Goal: Task Accomplishment & Management: Manage account settings

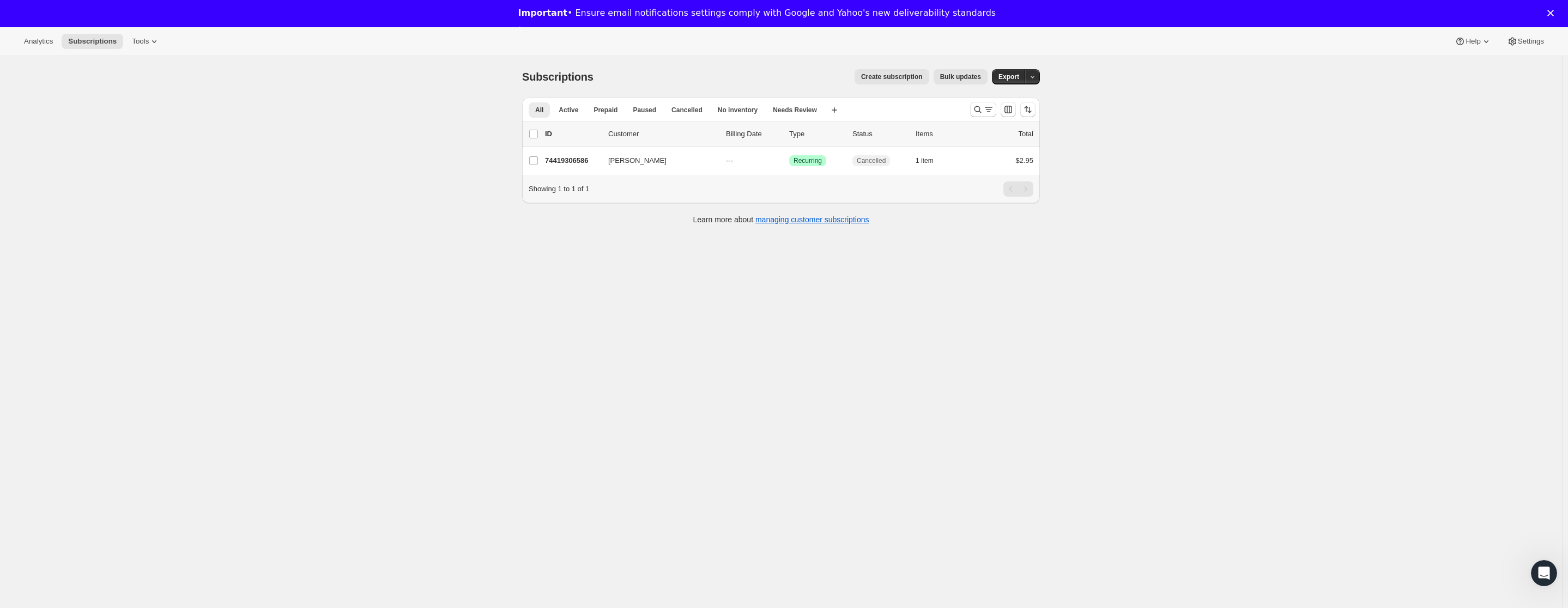
click at [463, 115] on div "Subscriptions. This page is ready Subscriptions Create subscription Bulk update…" at bounding box center [781, 360] width 1562 height 608
click at [568, 112] on span "Active" at bounding box center [568, 110] width 19 height 9
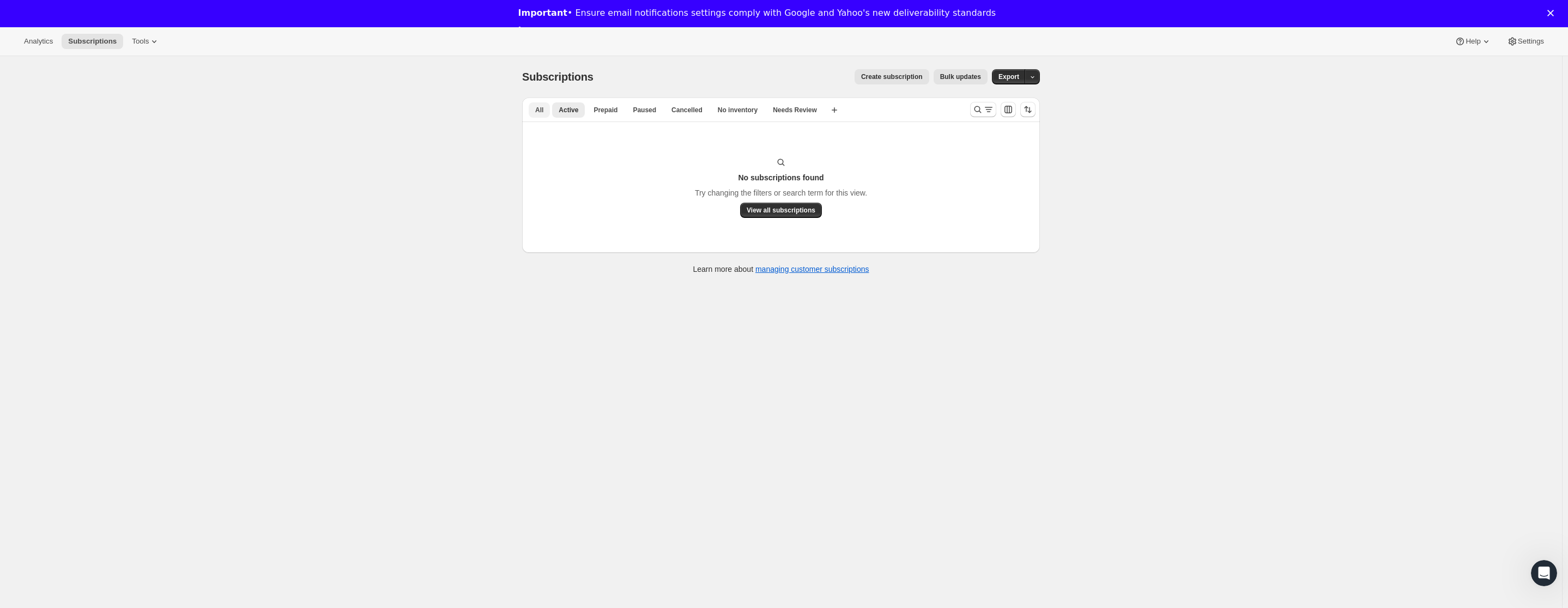
click at [532, 111] on button "All" at bounding box center [539, 109] width 21 height 15
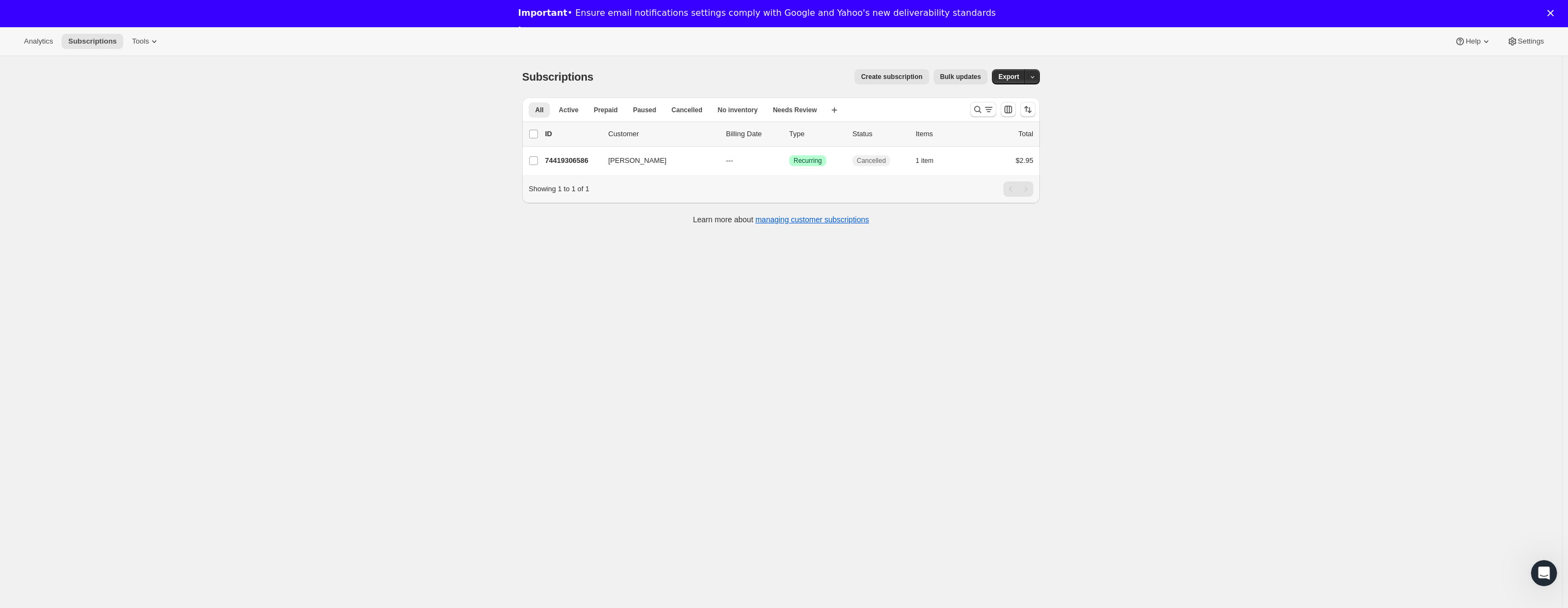
click at [782, 293] on div "Subscriptions. This page is ready Subscriptions Create subscription Bulk update…" at bounding box center [781, 360] width 1562 height 608
click at [266, 205] on div "Subscriptions. This page is ready Subscriptions Create subscription Bulk update…" at bounding box center [781, 360] width 1562 height 608
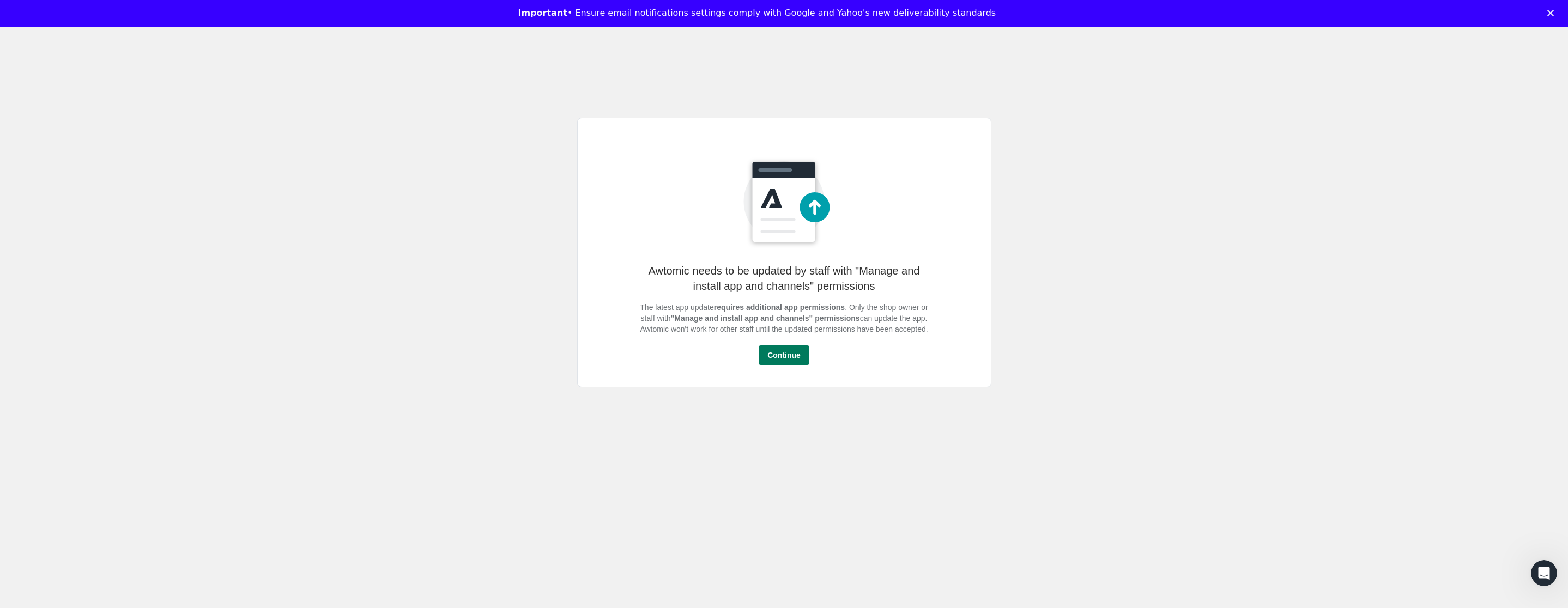
click at [1037, 297] on div "Awtomic needs to be updated by staff with "Manage and install app and channels"…" at bounding box center [784, 252] width 1568 height 286
click at [714, 235] on div "Awtomic needs to be updated by staff with "Manage and install app and channels"…" at bounding box center [784, 253] width 414 height 270
click at [663, 252] on div "Awtomic needs to be updated by staff with "Manage and install app and channels"…" at bounding box center [784, 253] width 414 height 270
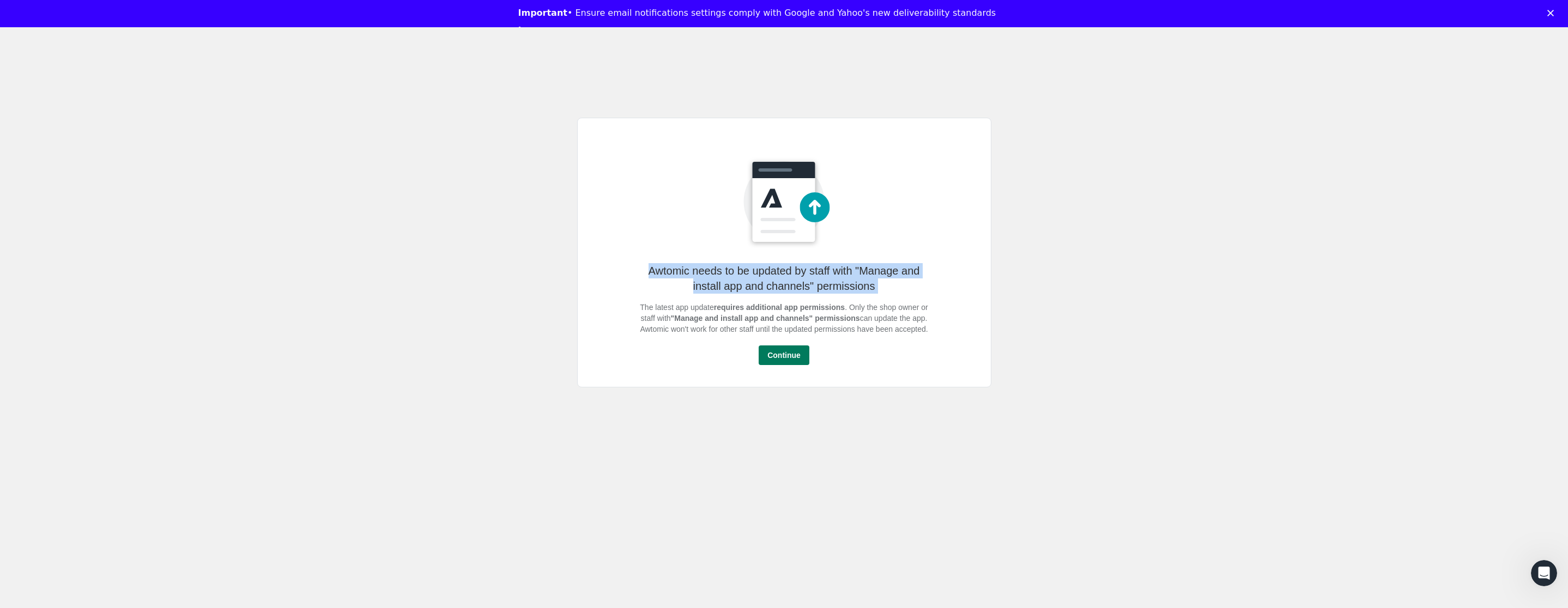
click at [663, 252] on div "Awtomic needs to be updated by staff with "Manage and install app and channels"…" at bounding box center [784, 253] width 414 height 270
click at [982, 179] on div "Awtomic needs to be updated by staff with "Manage and install app and channels"…" at bounding box center [784, 253] width 414 height 270
click at [794, 365] on button "Continue" at bounding box center [784, 355] width 51 height 19
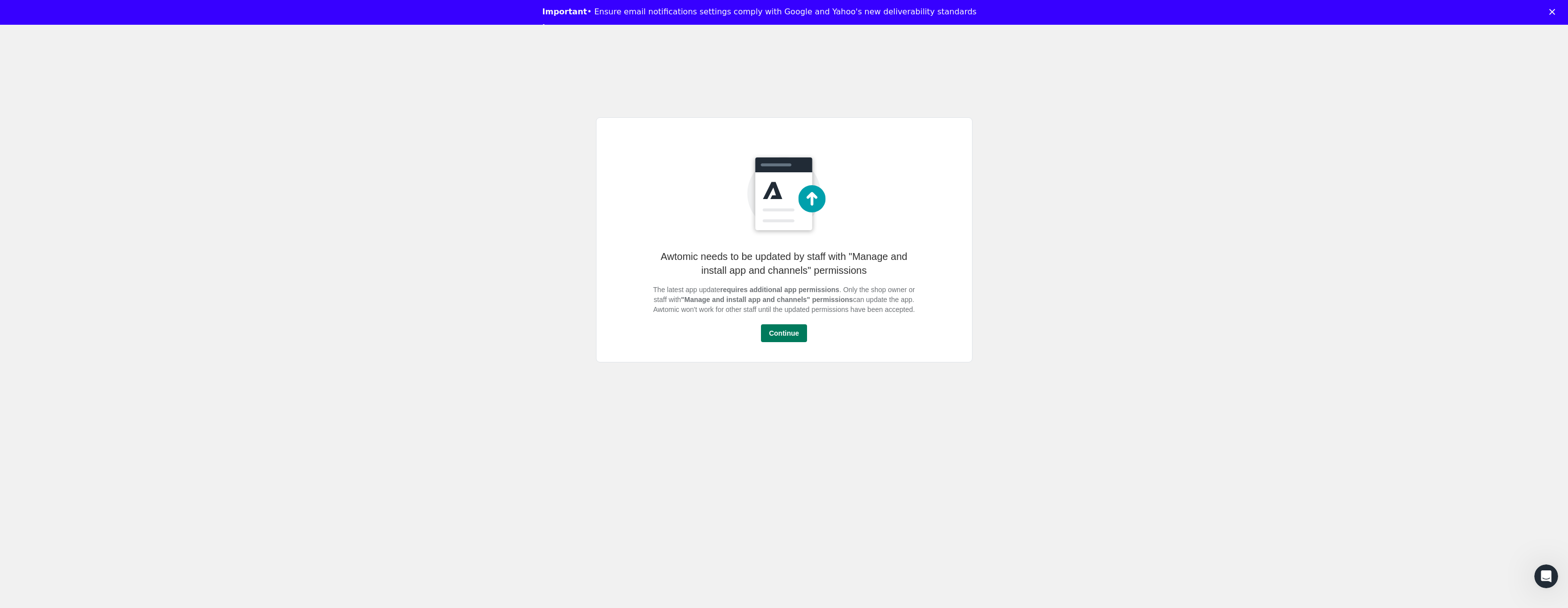
click at [798, 342] on button "Continue" at bounding box center [784, 333] width 46 height 18
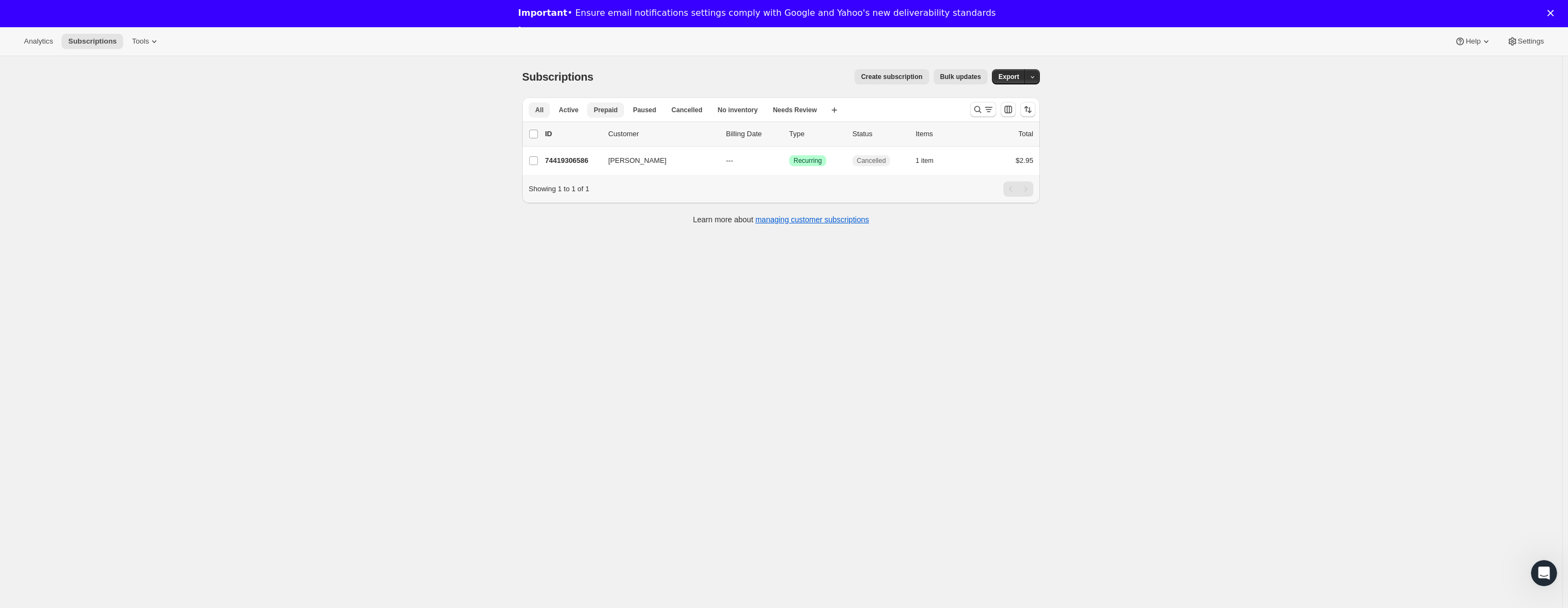
click at [622, 107] on button "Prepaid" at bounding box center [606, 109] width 37 height 15
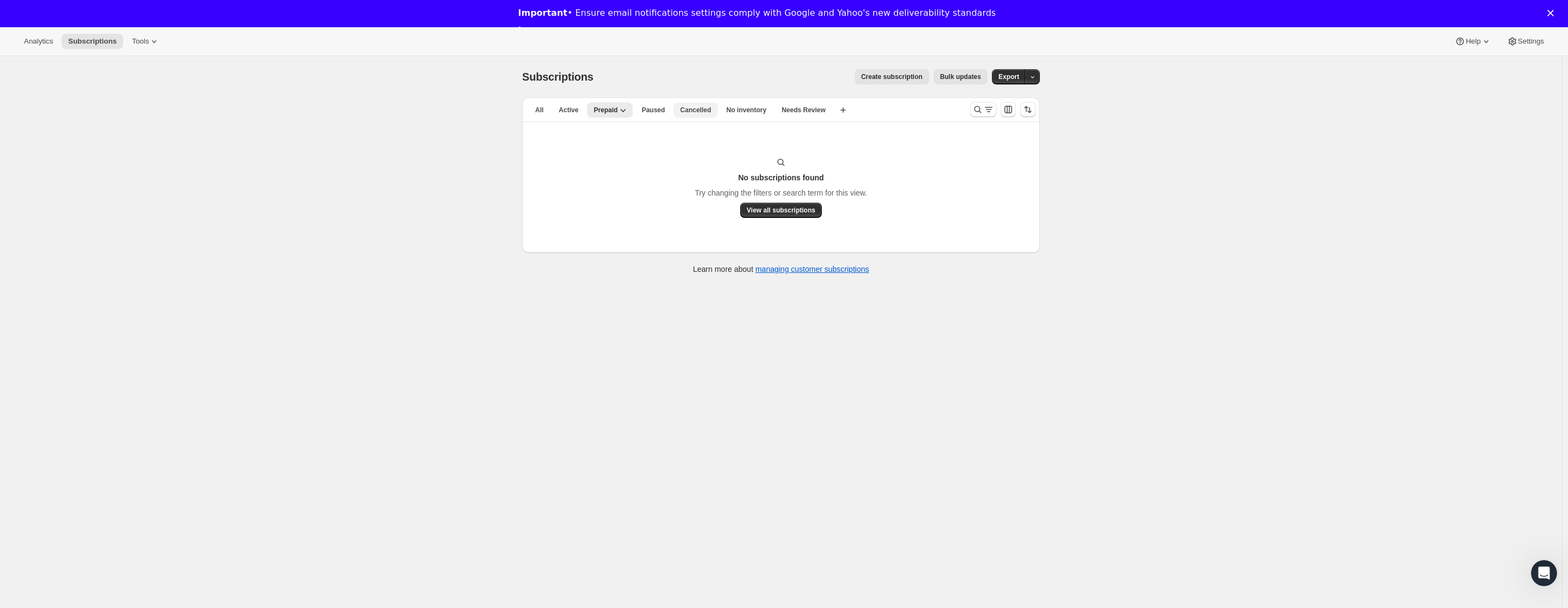
click at [680, 112] on button "Cancelled" at bounding box center [695, 109] width 44 height 15
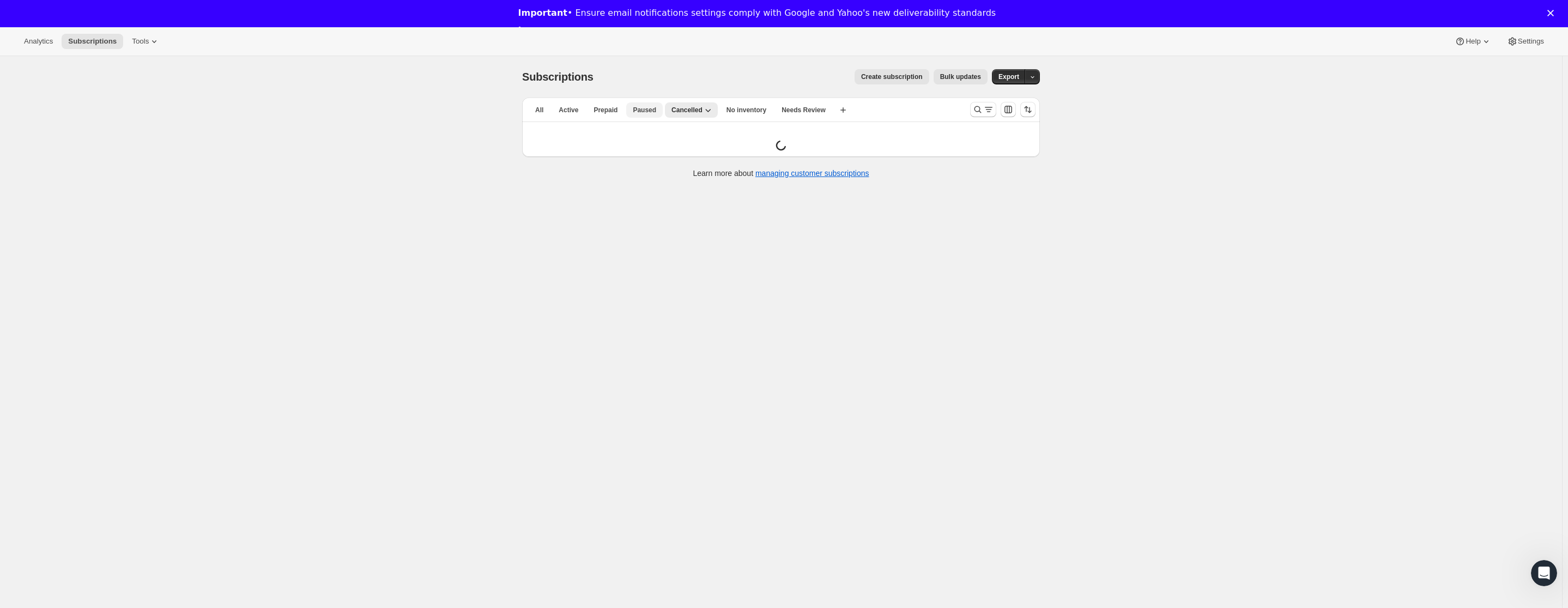
click at [657, 112] on span "Paused" at bounding box center [644, 110] width 24 height 9
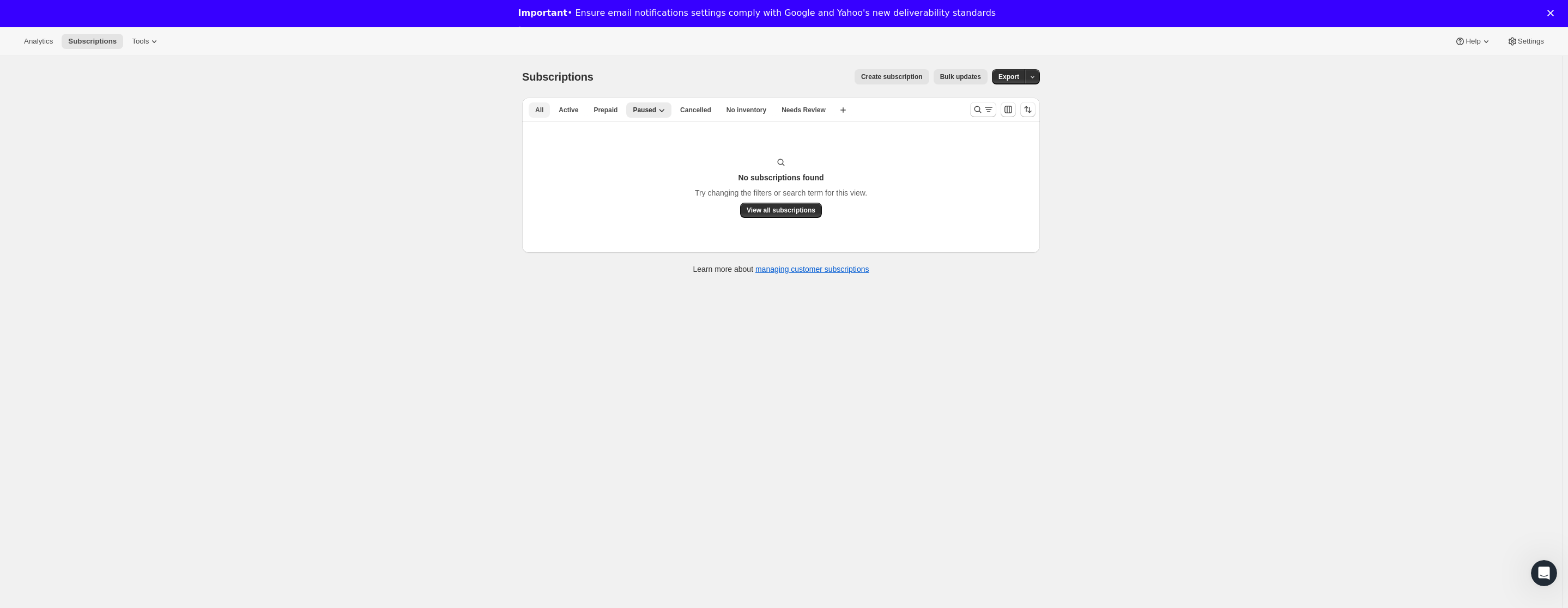
click at [550, 111] on button "All" at bounding box center [539, 109] width 21 height 15
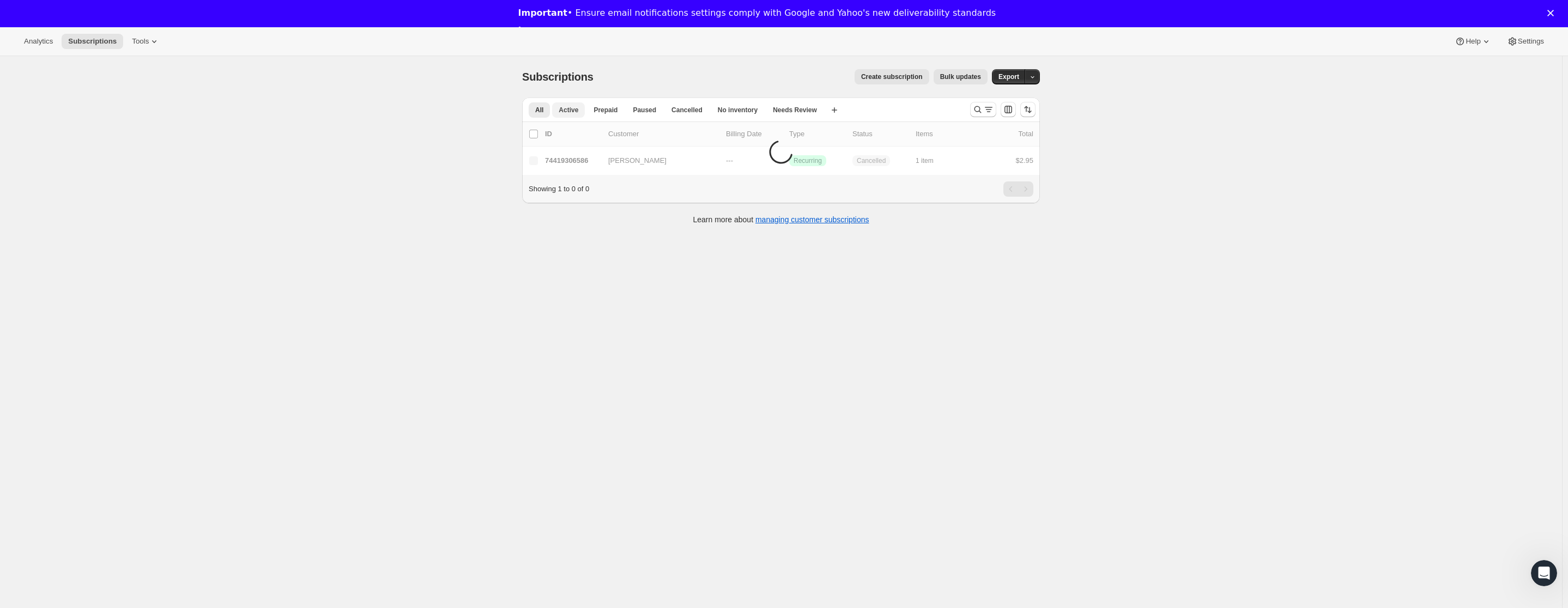
click at [581, 110] on button "Active" at bounding box center [568, 109] width 33 height 15
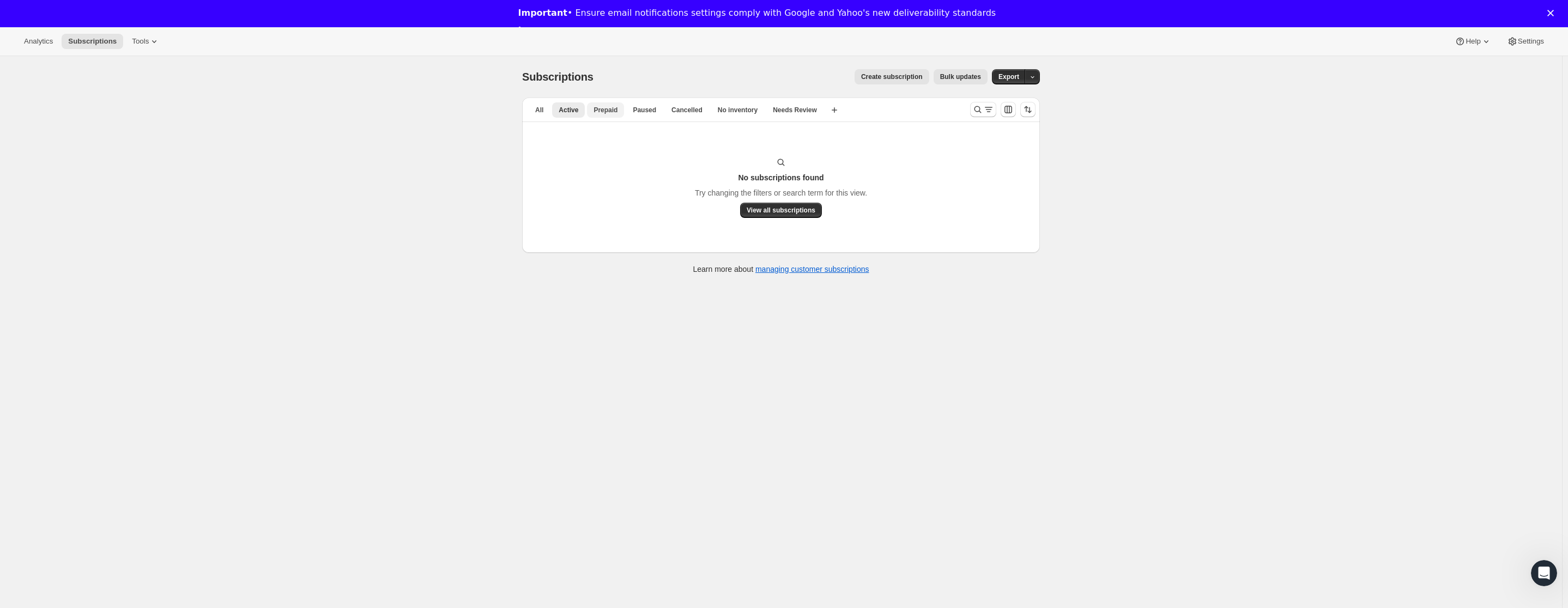
click at [617, 108] on span "Prepaid" at bounding box center [605, 110] width 24 height 9
click at [649, 108] on span "Paused" at bounding box center [653, 110] width 24 height 9
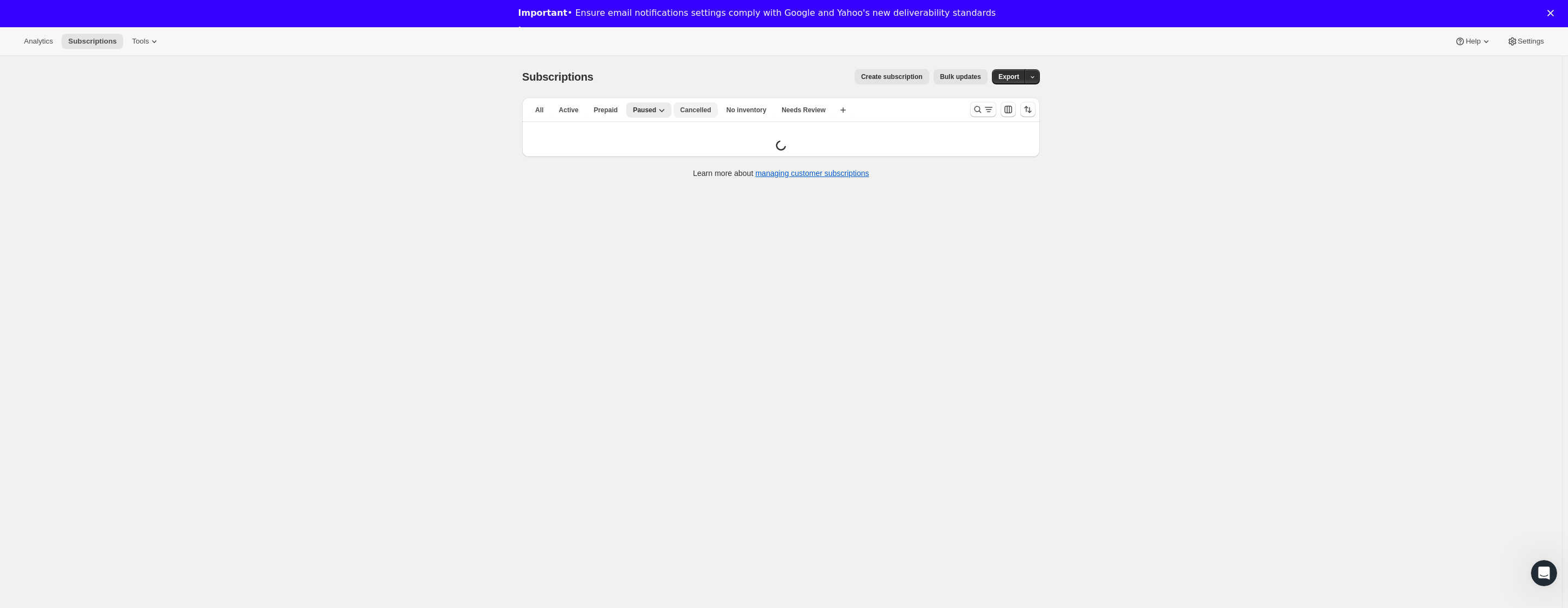
click at [701, 108] on span "Cancelled" at bounding box center [695, 110] width 31 height 9
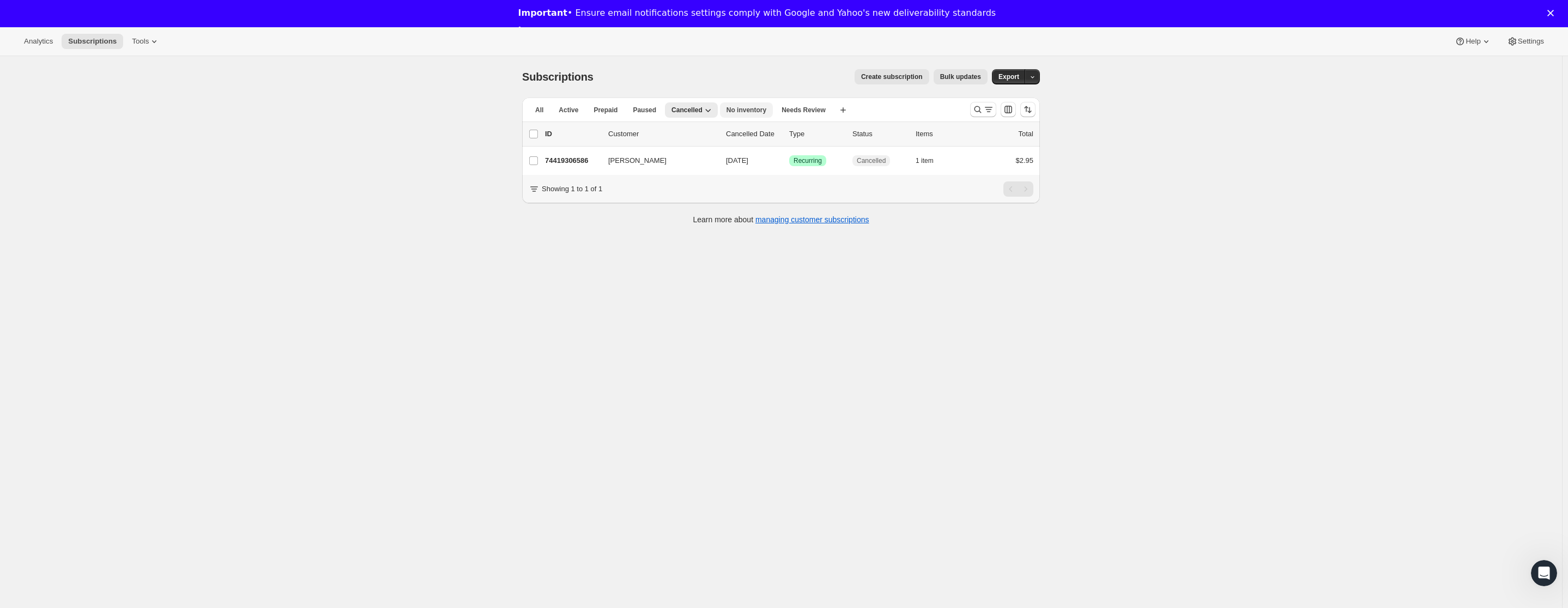
click at [735, 107] on span "No inventory" at bounding box center [746, 110] width 40 height 9
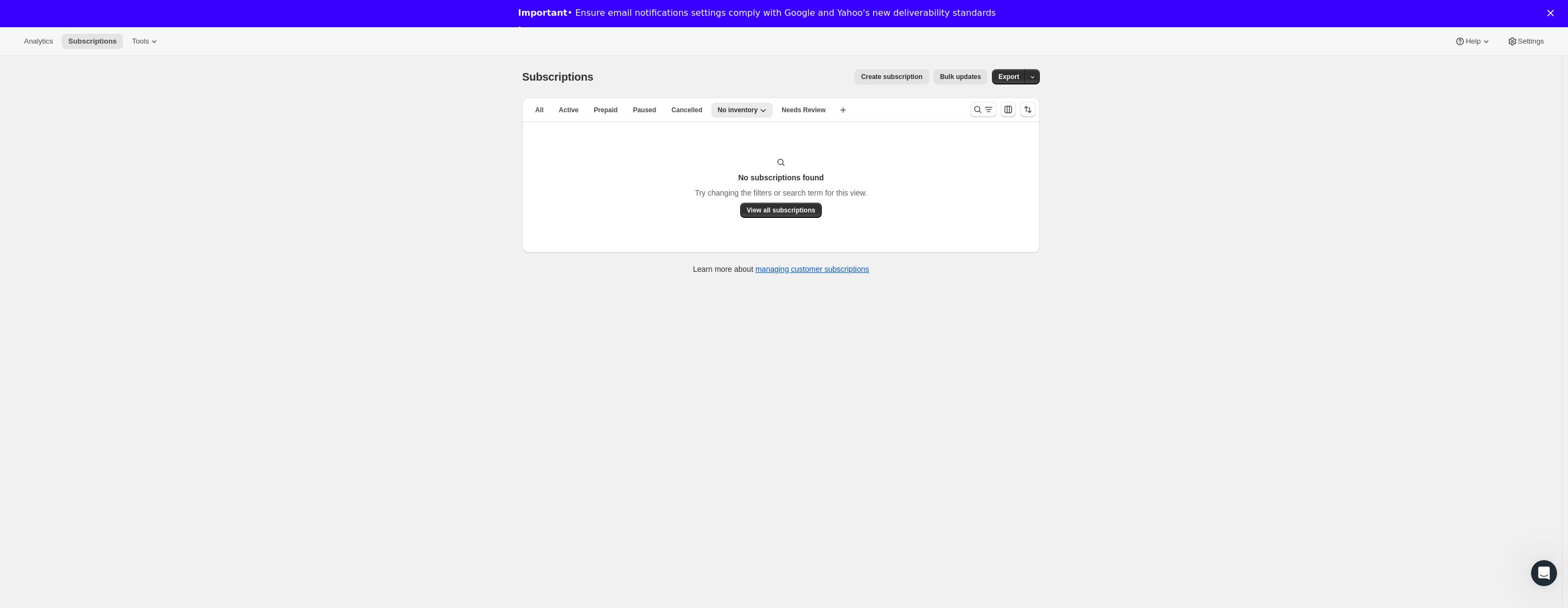
click at [502, 105] on div "Subscriptions. This page is ready Subscriptions Create subscription Bulk update…" at bounding box center [781, 360] width 1562 height 608
click at [545, 102] on li "All" at bounding box center [539, 109] width 21 height 15
click at [36, 46] on button "Analytics" at bounding box center [39, 41] width 42 height 15
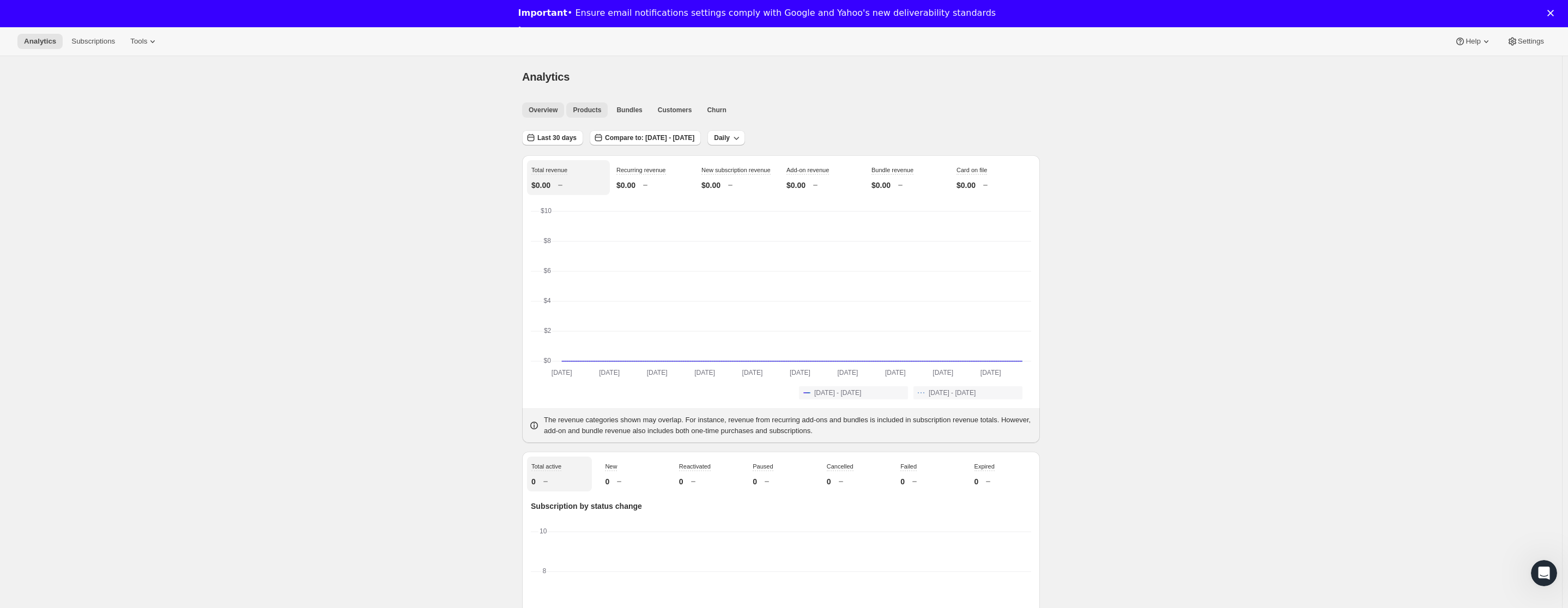
click at [592, 109] on span "Products" at bounding box center [587, 110] width 28 height 9
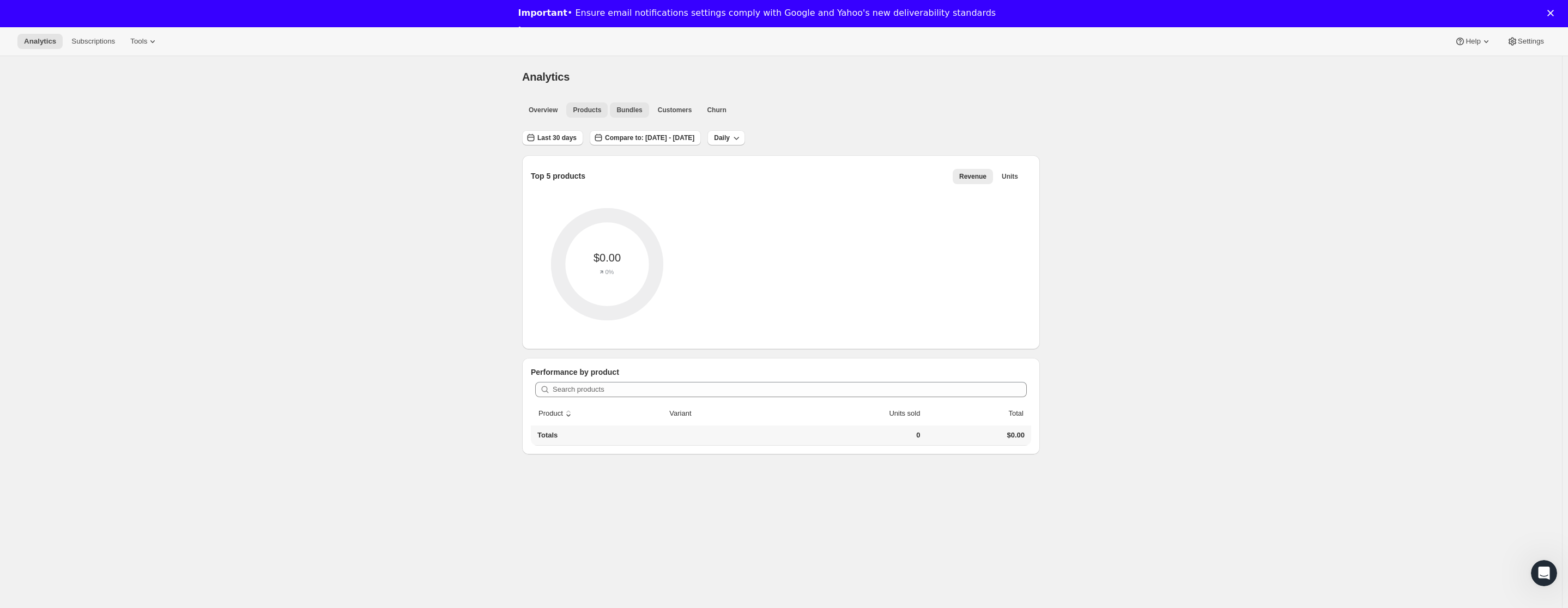
click at [624, 108] on span "Bundles" at bounding box center [628, 110] width 26 height 9
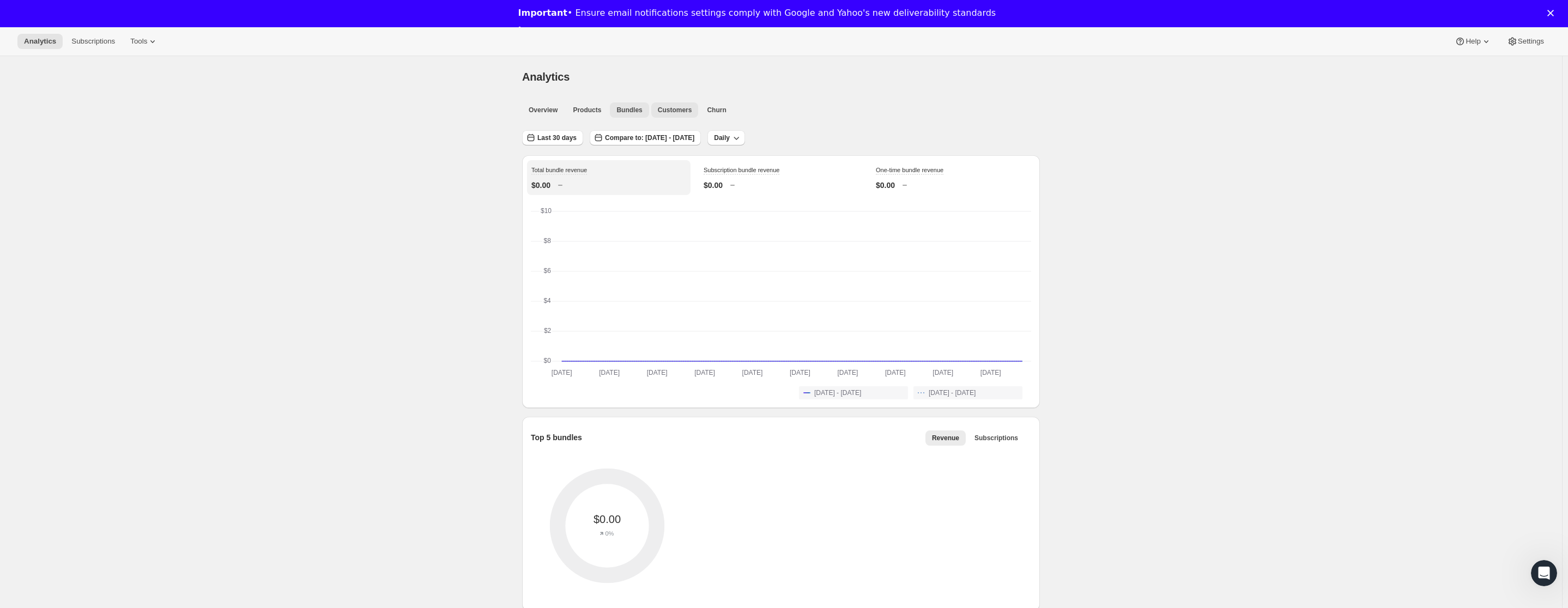
click at [683, 110] on span "Customers" at bounding box center [674, 110] width 34 height 9
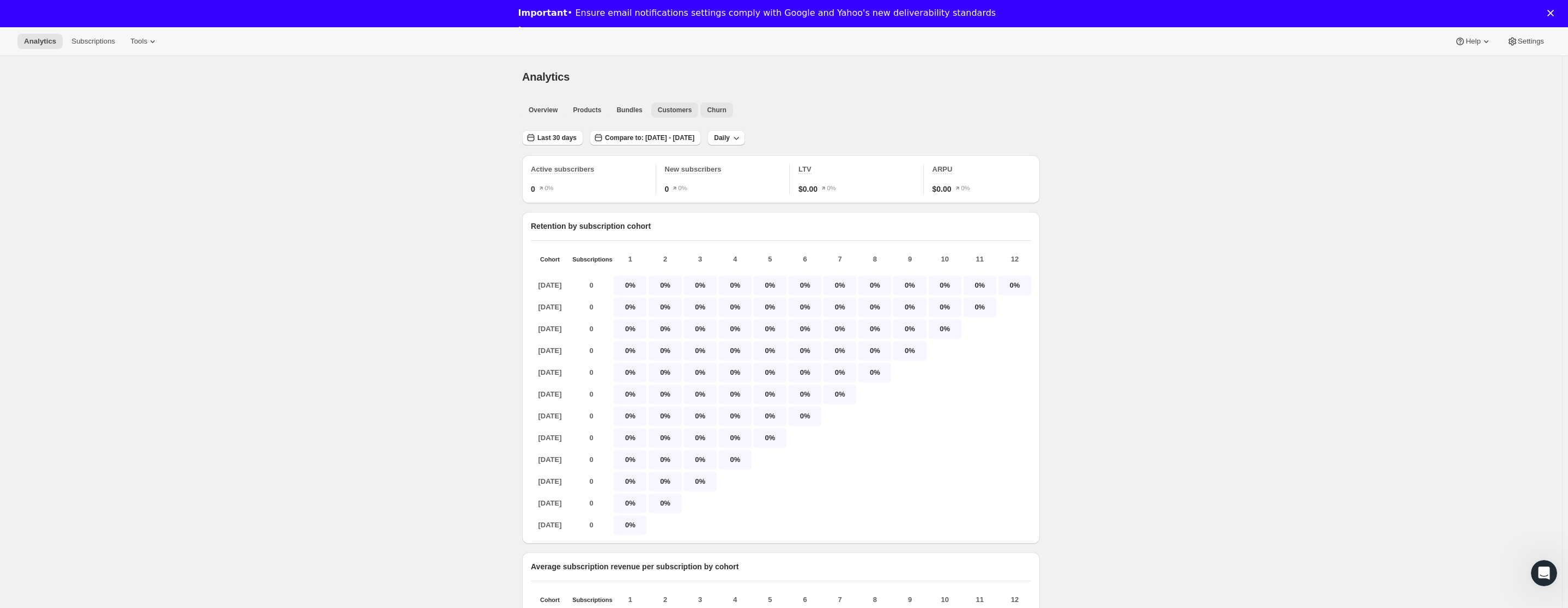
click at [718, 109] on span "Churn" at bounding box center [717, 110] width 19 height 9
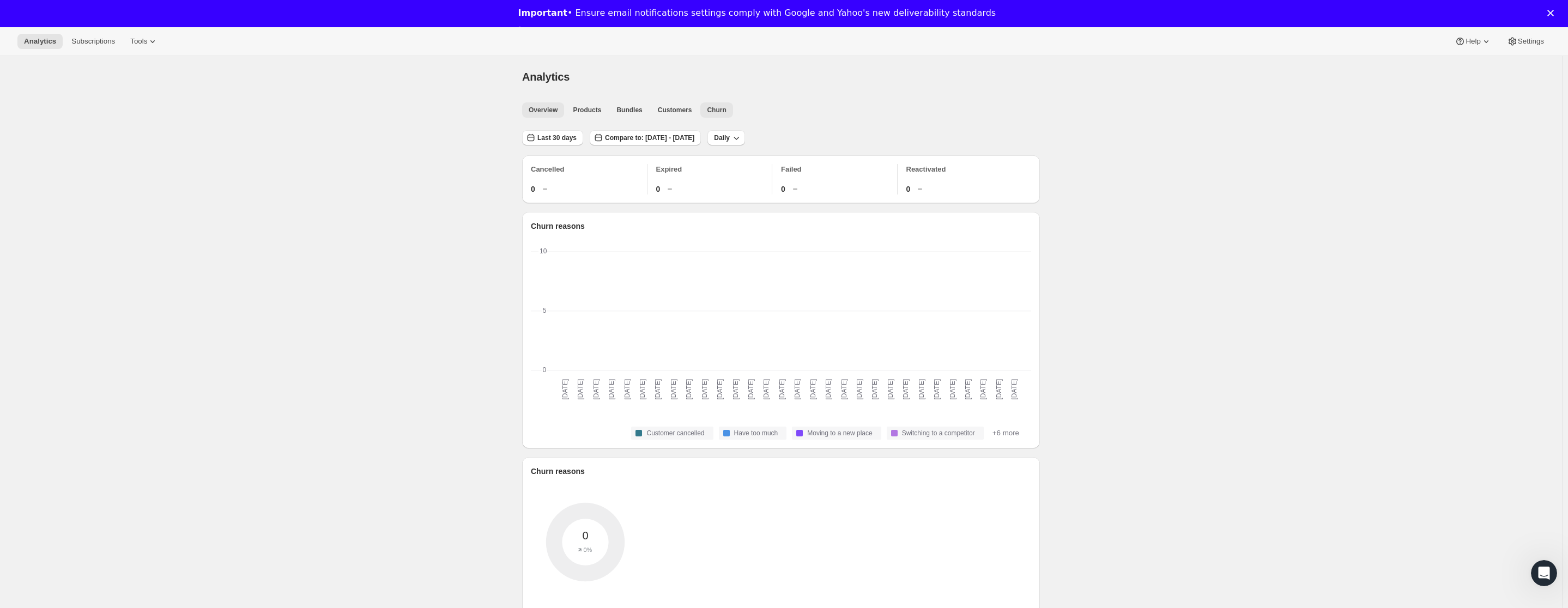
click at [538, 117] on button "Overview" at bounding box center [543, 109] width 42 height 15
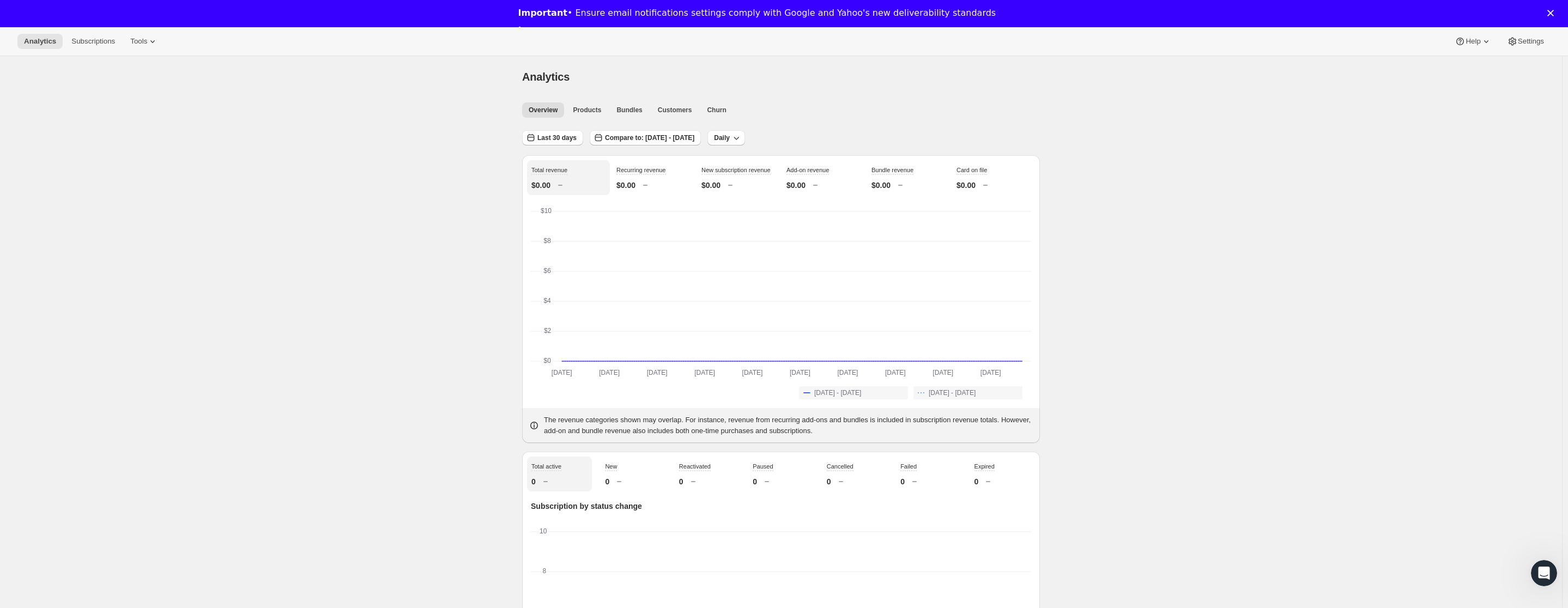
click at [88, 47] on button "Subscriptions" at bounding box center [93, 41] width 56 height 15
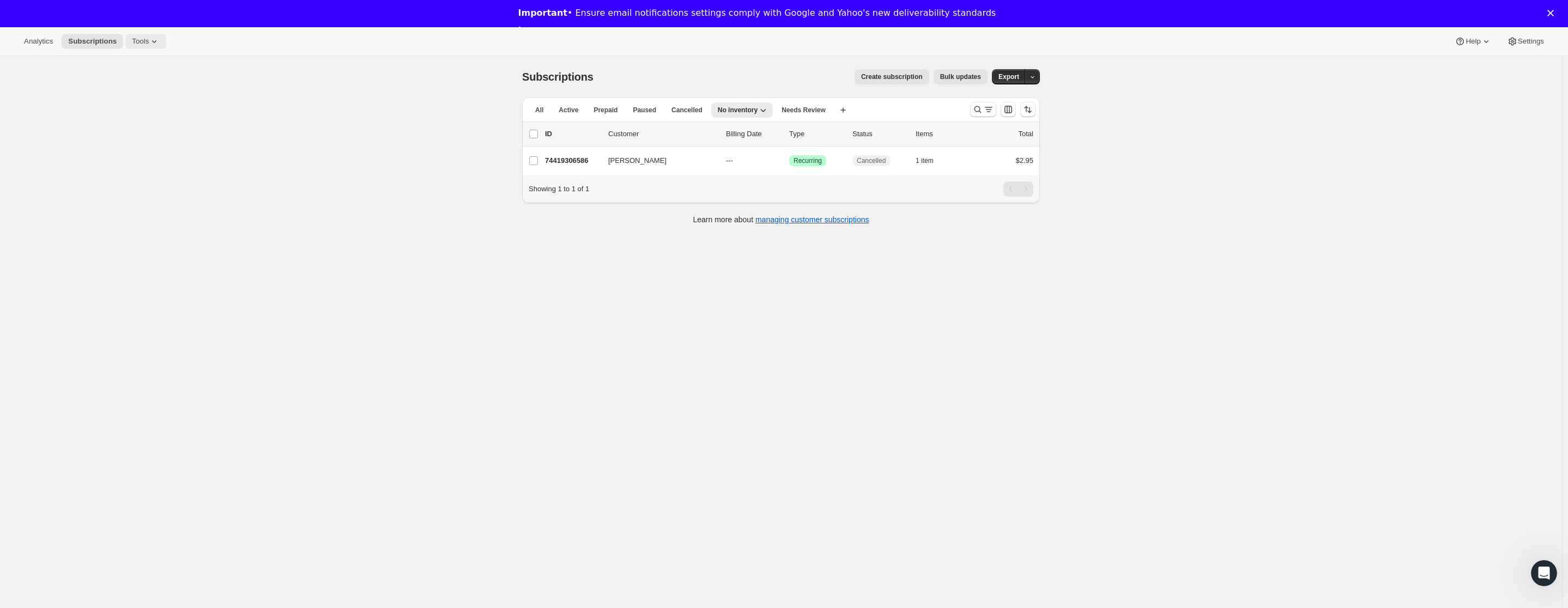
click at [148, 41] on span "Tools" at bounding box center [140, 41] width 17 height 9
drag, startPoint x: 1152, startPoint y: 224, endPoint x: 1099, endPoint y: 211, distance: 54.6
click at [1151, 224] on div "Subscriptions. This page is ready Subscriptions Create subscription Bulk update…" at bounding box center [781, 360] width 1562 height 608
click at [1118, 108] on div "Subscriptions. This page is ready Subscriptions Create subscription Bulk update…" at bounding box center [781, 360] width 1562 height 608
click at [1431, 129] on div "Subscriptions. This page is ready Subscriptions Create subscription Bulk update…" at bounding box center [781, 360] width 1562 height 608
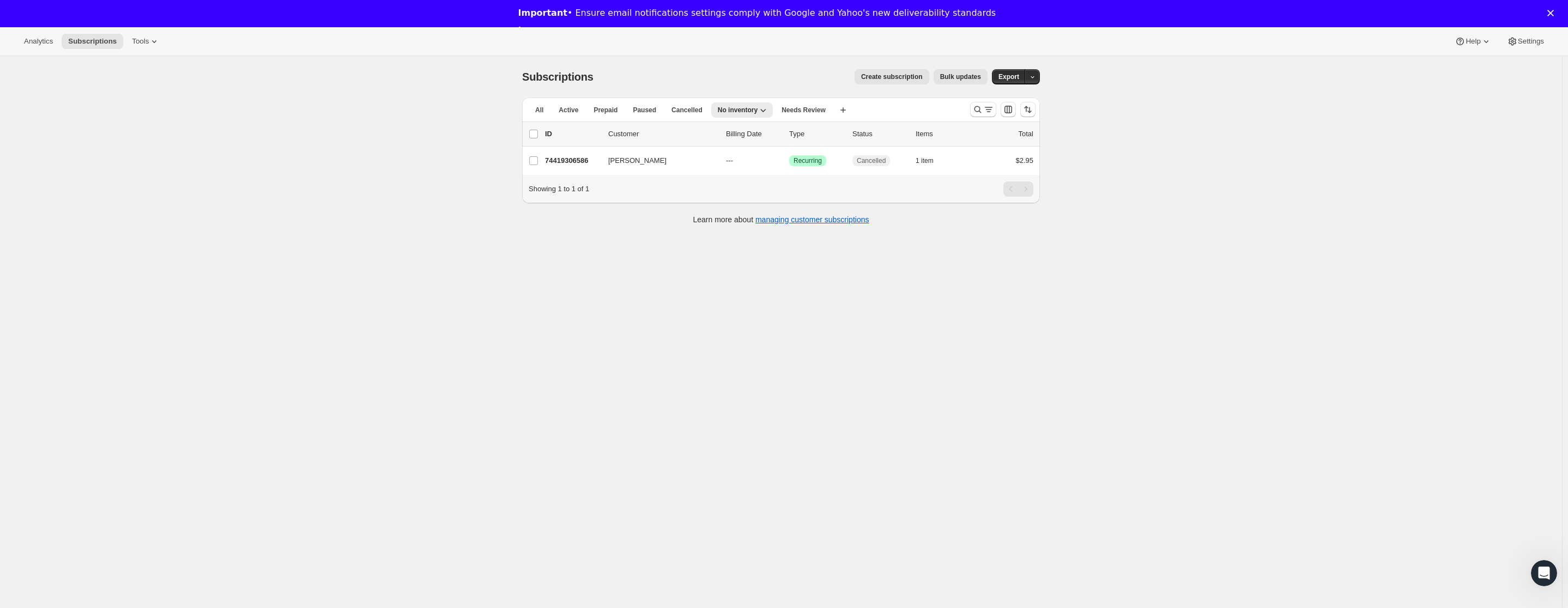
click at [348, 105] on div "Subscriptions. This page is ready Subscriptions Create subscription Bulk update…" at bounding box center [781, 360] width 1562 height 608
click at [43, 52] on div "Analytics Subscriptions Tools Help Settings" at bounding box center [784, 41] width 1568 height 29
click at [44, 49] on div "Analytics Subscriptions Tools Help Settings" at bounding box center [784, 41] width 1568 height 29
click at [1230, 171] on div "Subscriptions. This page is ready Subscriptions Create subscription Bulk update…" at bounding box center [781, 360] width 1562 height 608
click at [401, 311] on div "Subscriptions. This page is ready Subscriptions Create subscription Bulk update…" at bounding box center [781, 360] width 1562 height 608
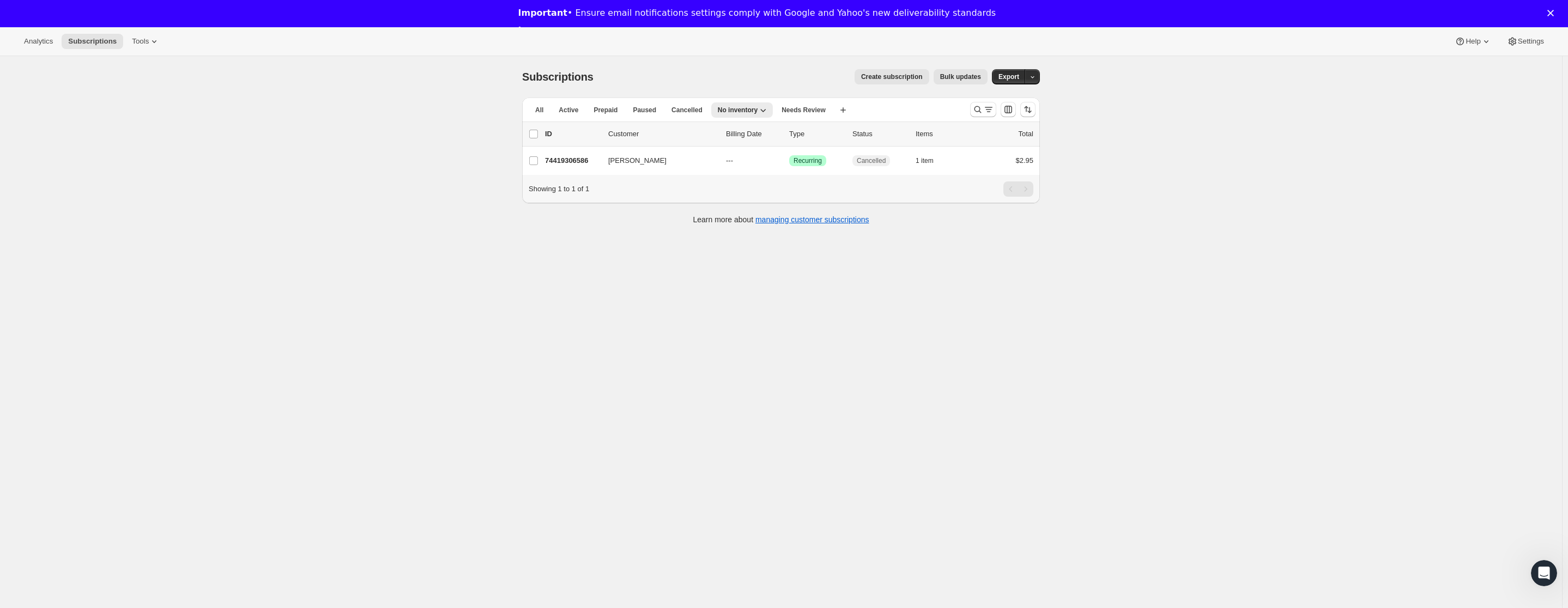
click at [1277, 163] on div "Subscriptions. This page is ready Subscriptions Create subscription Bulk update…" at bounding box center [781, 360] width 1562 height 608
click at [1092, 216] on div "Subscriptions. This page is ready Subscriptions Create subscription Bulk update…" at bounding box center [781, 360] width 1562 height 608
click at [549, 115] on button "All" at bounding box center [539, 109] width 21 height 15
click at [133, 48] on button "Tools" at bounding box center [145, 41] width 41 height 15
click at [119, 36] on button "Subscriptions" at bounding box center [93, 41] width 62 height 15
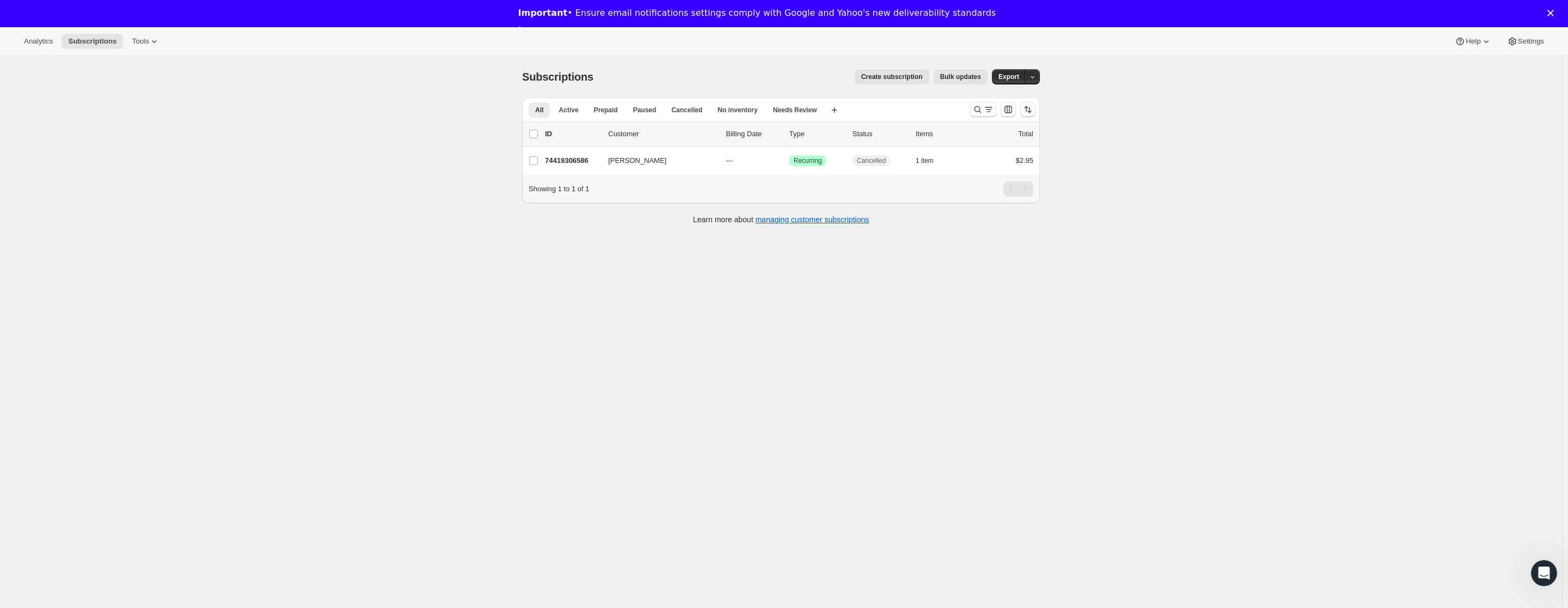
click at [172, 40] on div "Analytics Subscriptions Tools Help Settings" at bounding box center [784, 41] width 1568 height 29
click at [160, 42] on icon at bounding box center [154, 41] width 11 height 11
click at [152, 67] on span "Subscription Plans" at bounding box center [134, 63] width 59 height 8
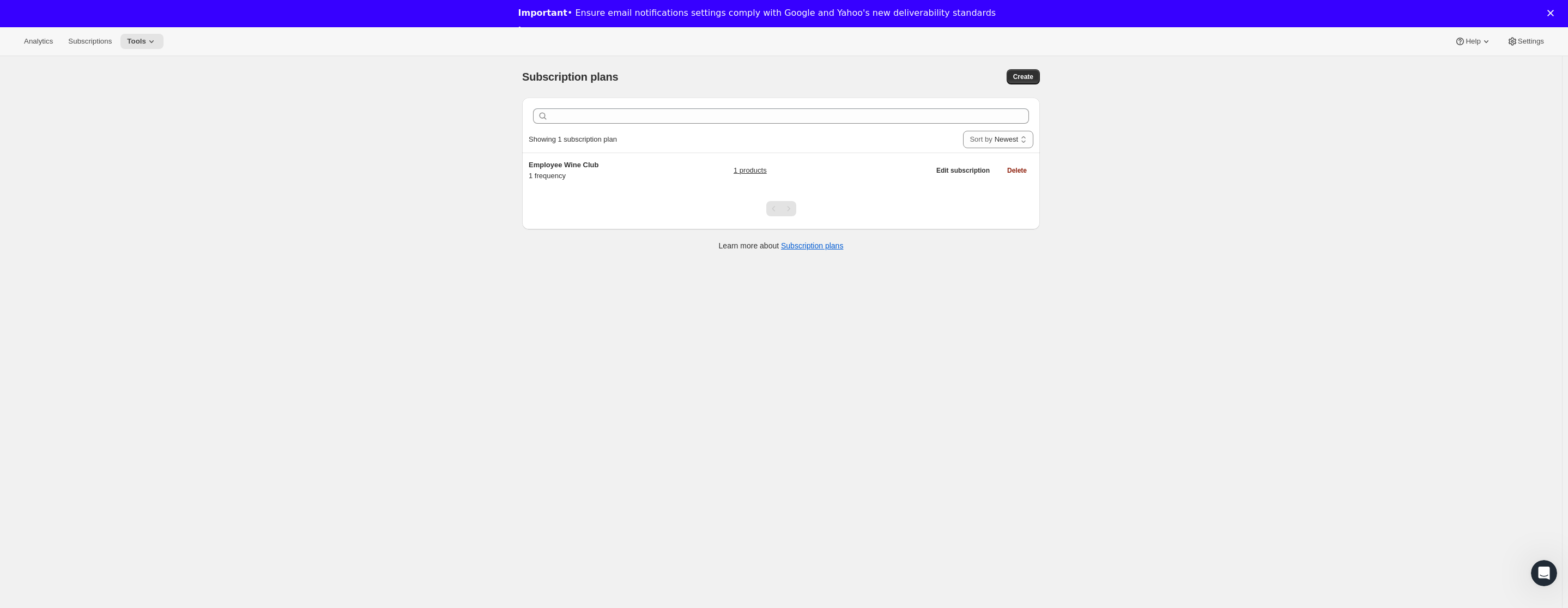
click at [1087, 170] on div "Subscription plans. This page is ready Subscription plans Create Clear Showing …" at bounding box center [781, 360] width 1562 height 608
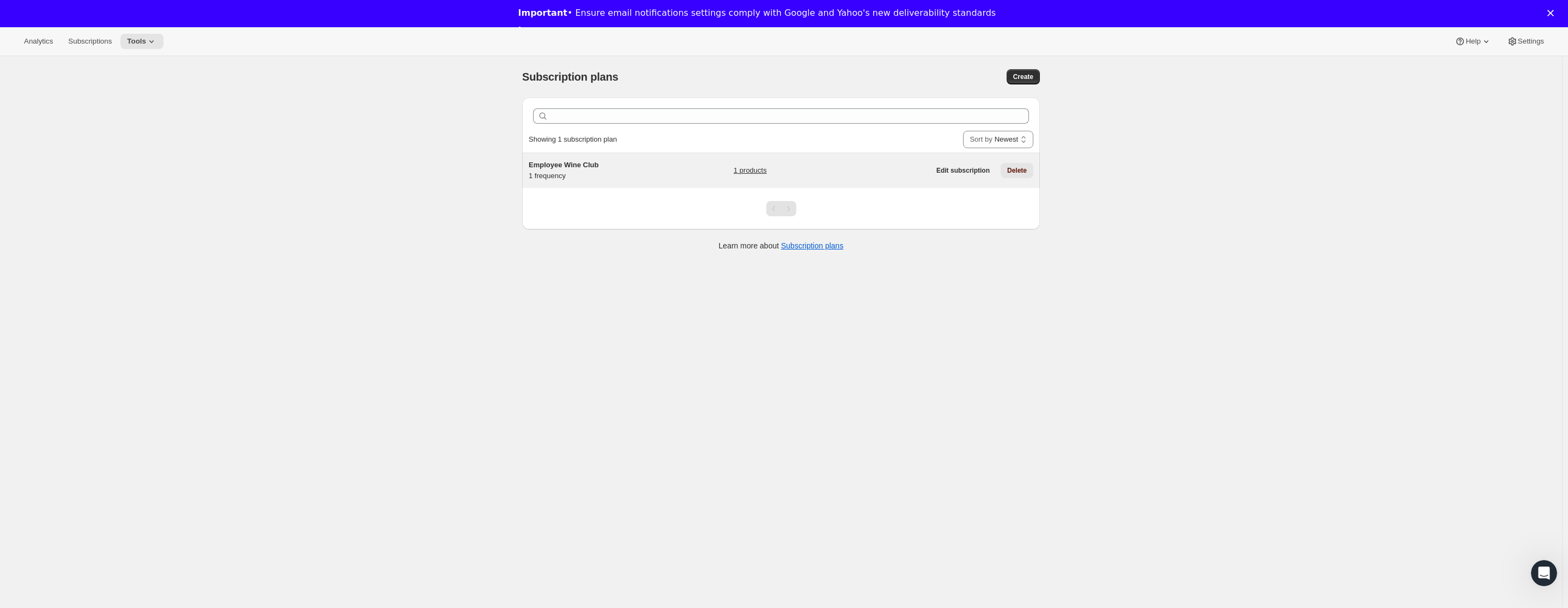
click at [1032, 172] on button "Delete" at bounding box center [1016, 170] width 33 height 15
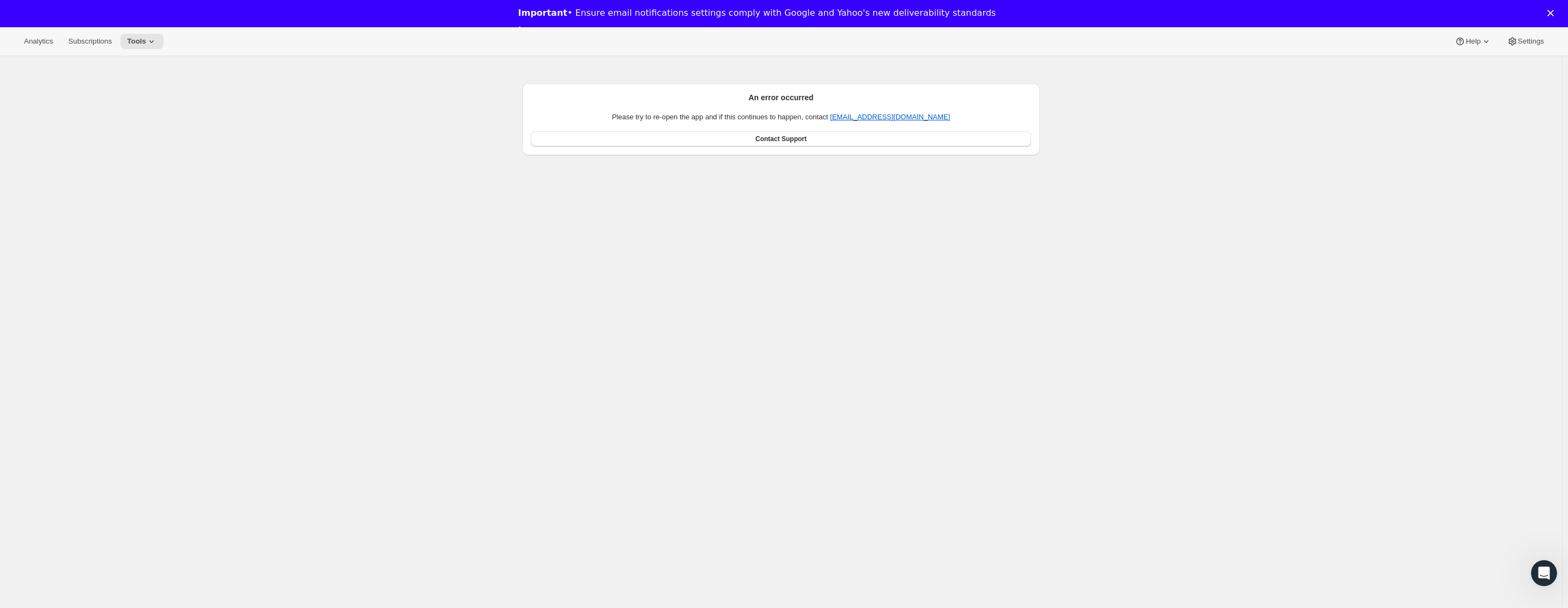
click at [379, 127] on div "An error occurred Please try to re-open the app and if this continues to happen…" at bounding box center [781, 360] width 1562 height 608
click at [41, 37] on span "Analytics" at bounding box center [38, 41] width 29 height 9
